Goal: Navigation & Orientation: Find specific page/section

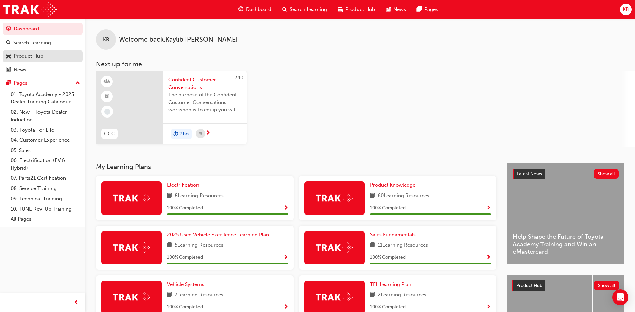
click at [40, 53] on div "Product Hub" at bounding box center [28, 56] width 29 height 8
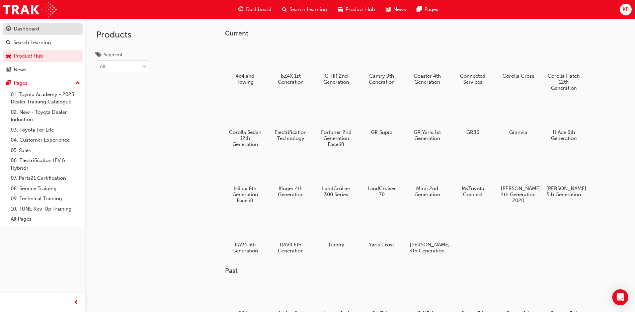
click at [39, 32] on div "Dashboard" at bounding box center [26, 29] width 25 height 8
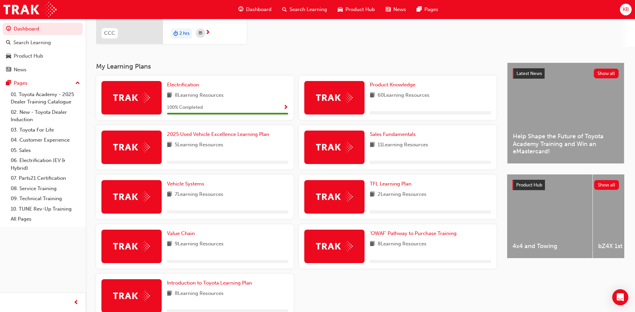
scroll to position [139, 0]
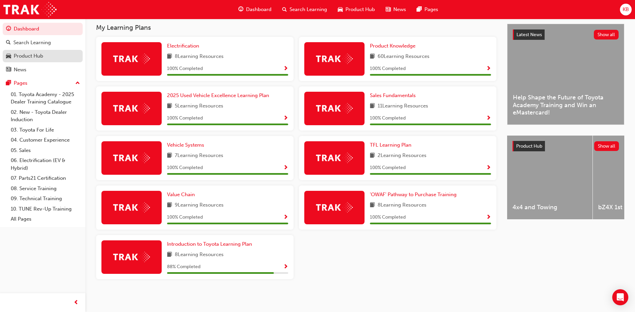
click at [16, 57] on div "Product Hub" at bounding box center [28, 56] width 29 height 8
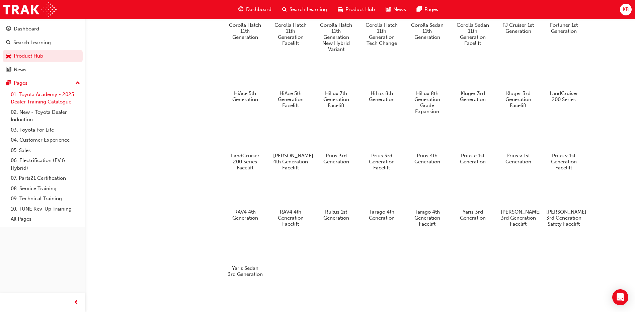
scroll to position [223, 0]
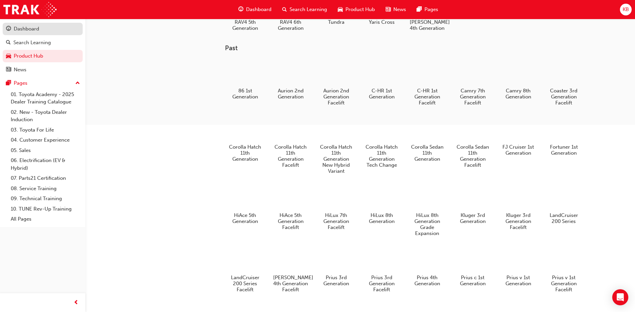
click at [42, 30] on div "Dashboard" at bounding box center [42, 29] width 73 height 8
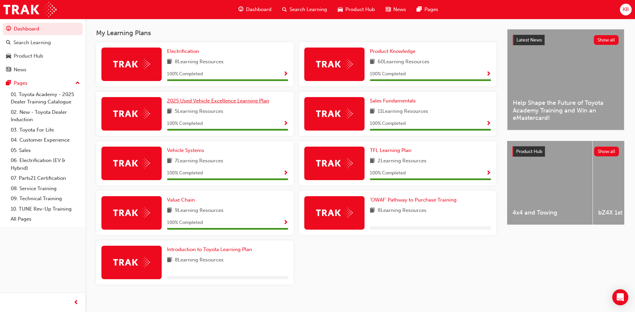
scroll to position [139, 0]
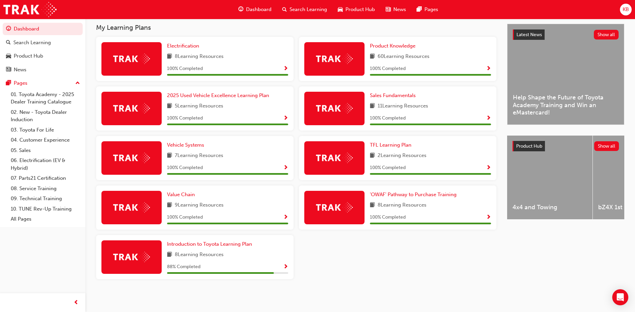
click at [3, 21] on button "Dashboard Search Learning Product Hub News Pages" at bounding box center [43, 49] width 80 height 56
